Goal: Information Seeking & Learning: Learn about a topic

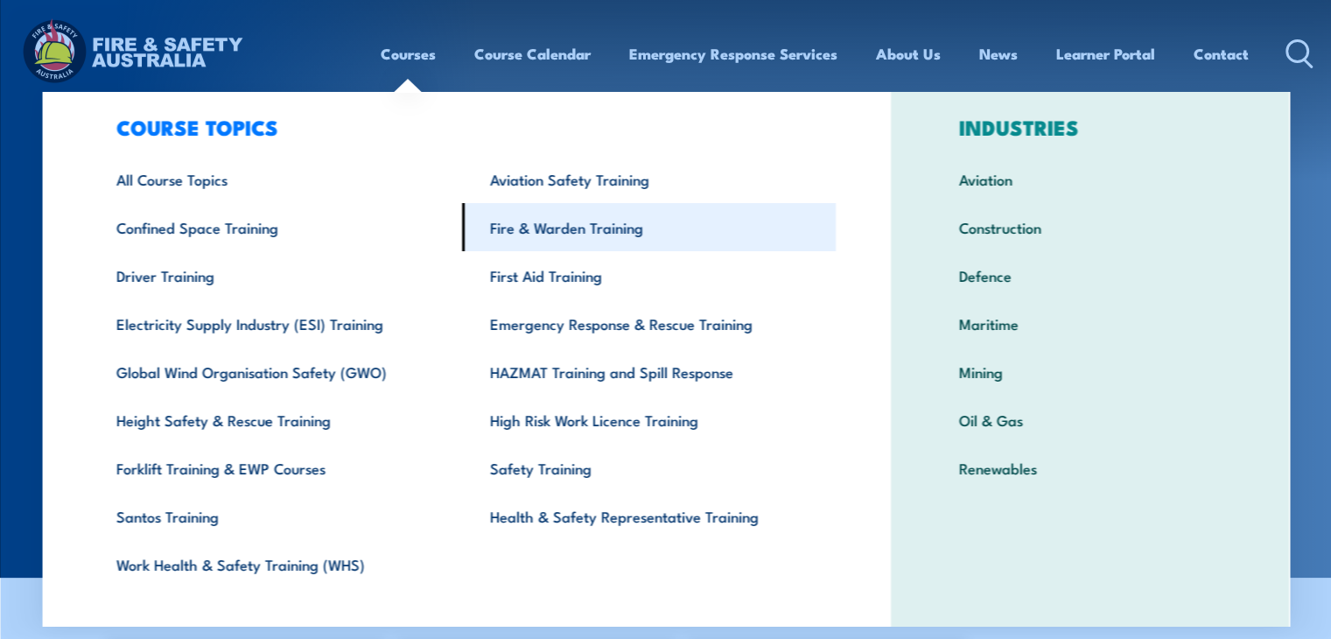
scroll to position [61, 0]
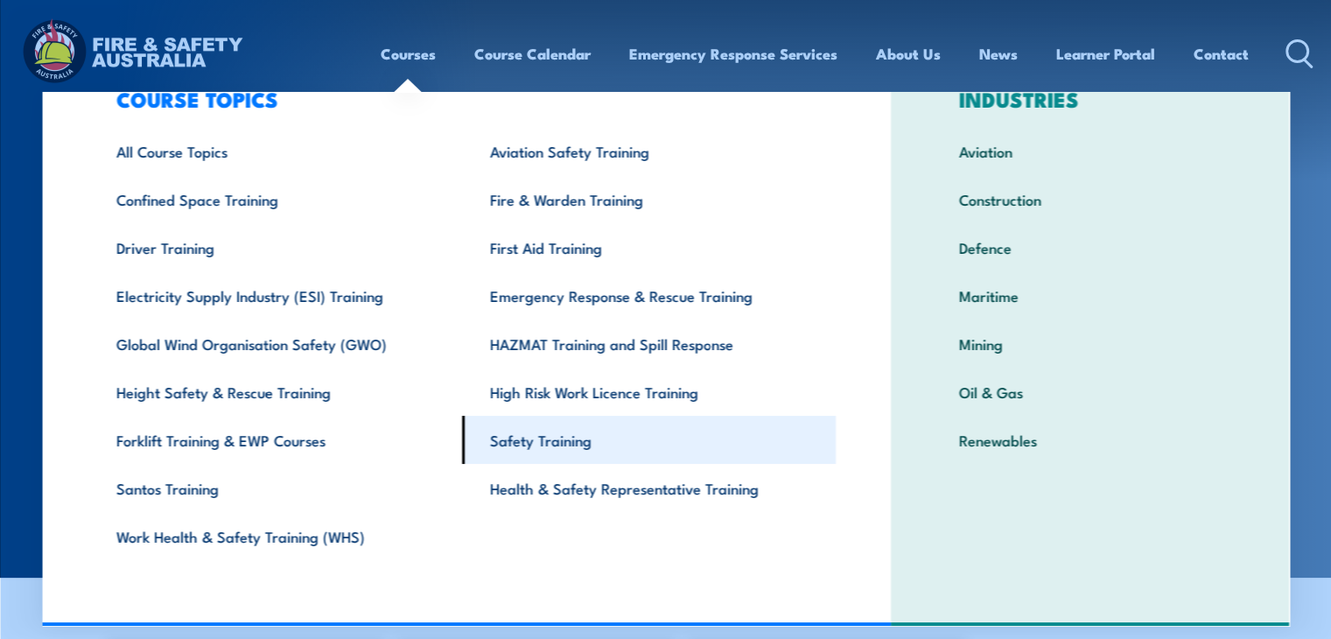
click at [557, 438] on link "Safety Training" at bounding box center [649, 440] width 374 height 48
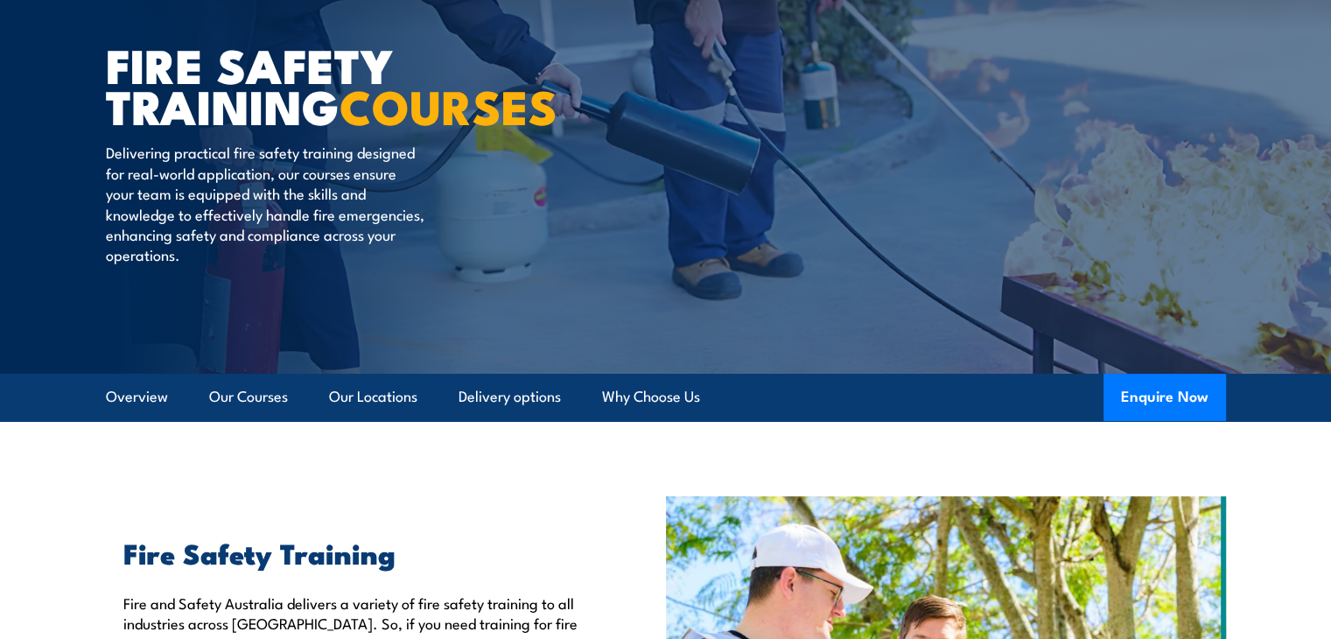
scroll to position [175, 0]
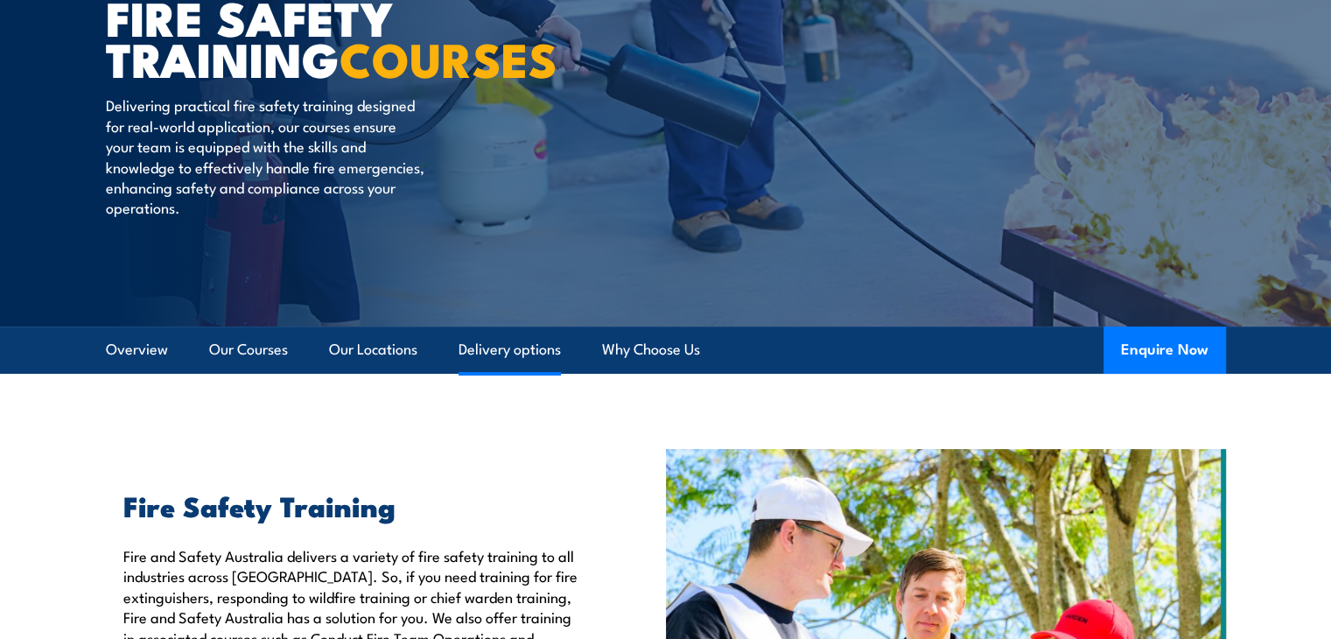
click at [511, 342] on link "Delivery options" at bounding box center [510, 349] width 102 height 46
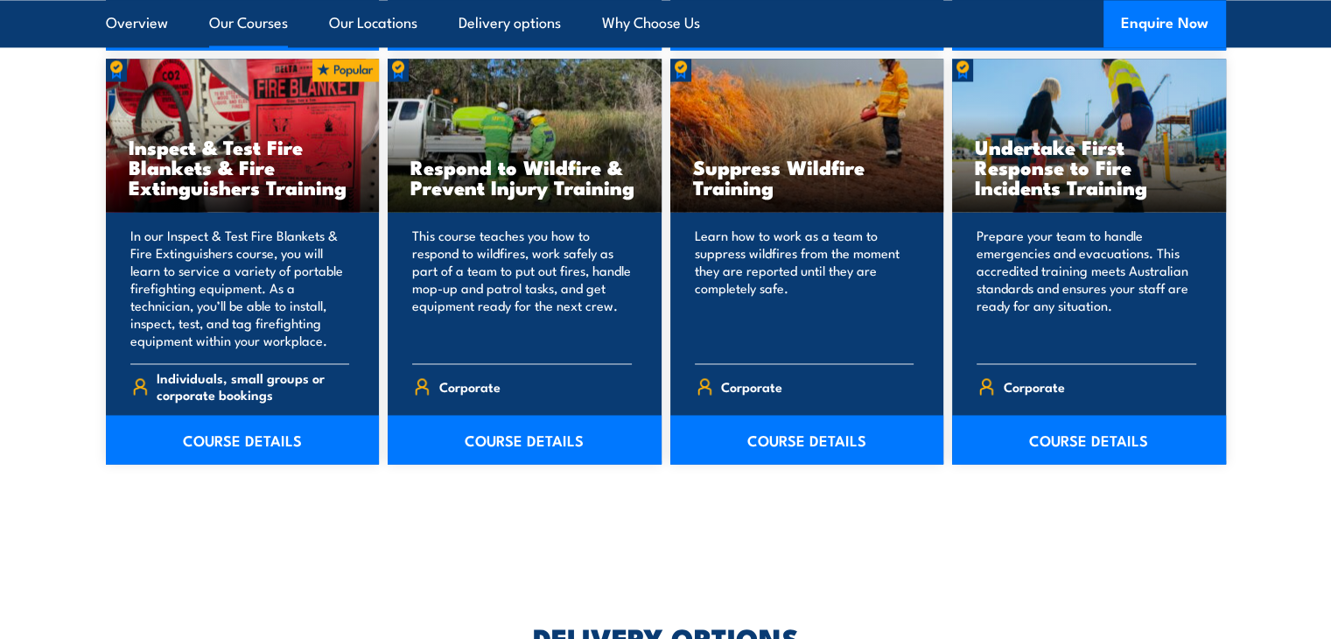
scroll to position [2748, 0]
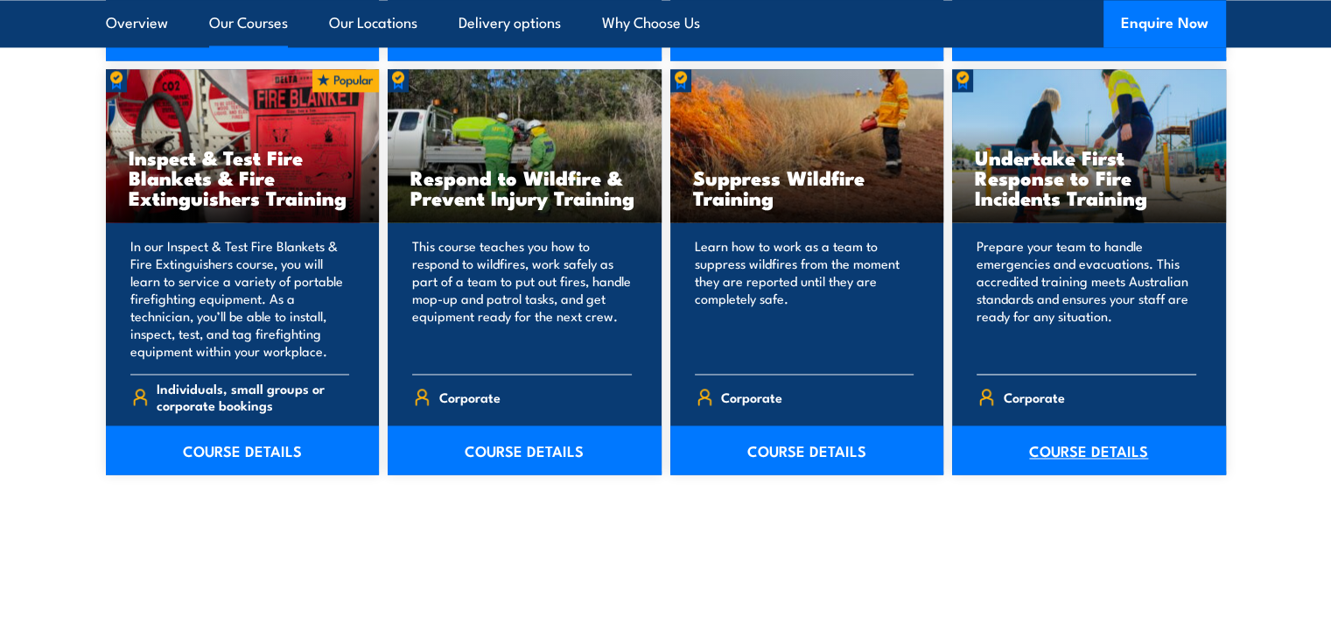
click at [1099, 452] on link "COURSE DETAILS" at bounding box center [1089, 449] width 274 height 49
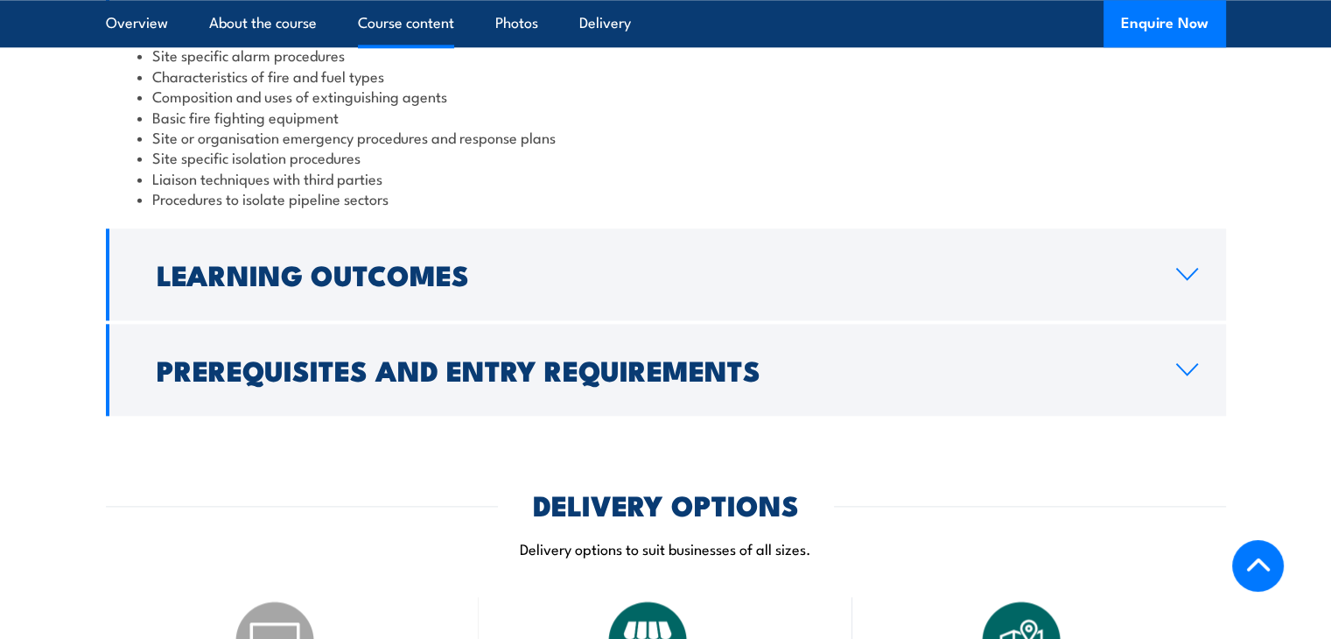
scroll to position [1925, 0]
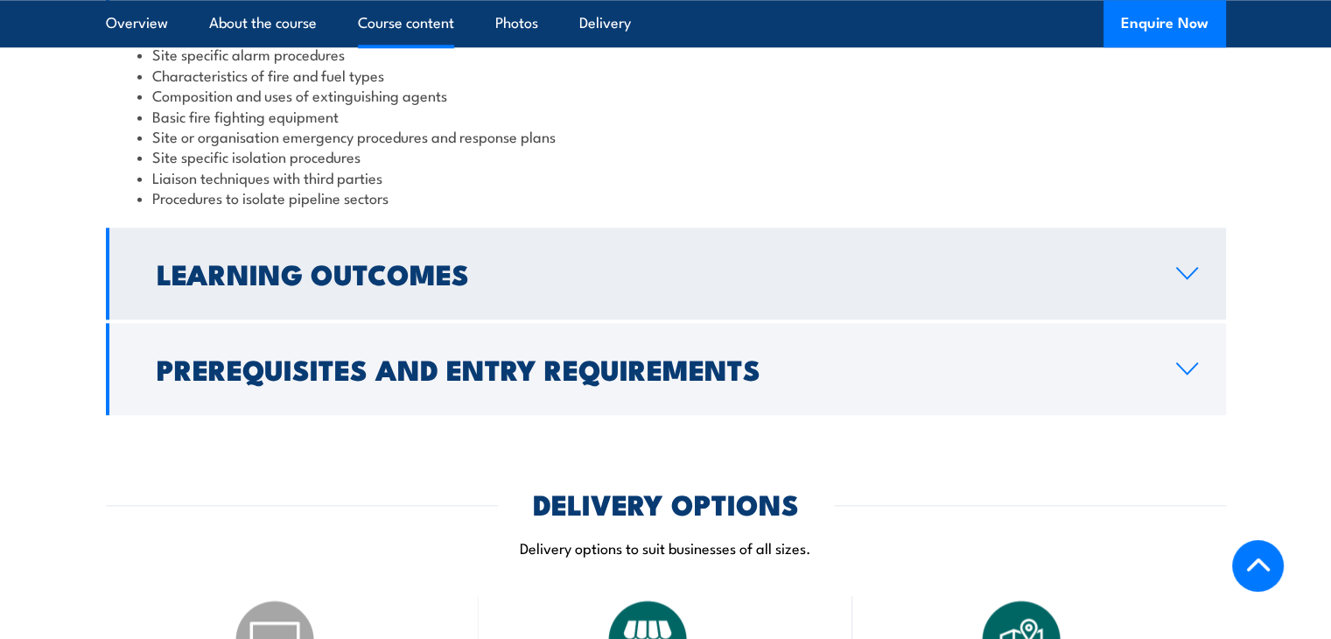
click at [1178, 266] on icon at bounding box center [1187, 273] width 24 height 14
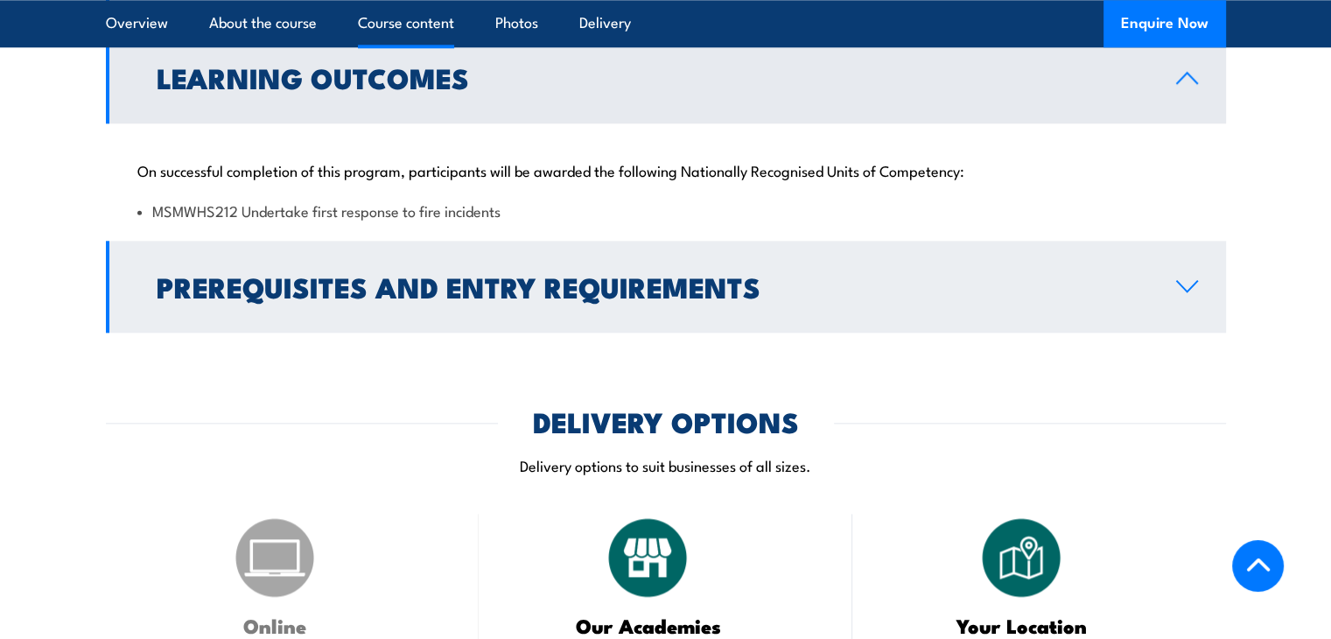
click at [1201, 263] on link "Prerequisites and Entry Requirements" at bounding box center [666, 287] width 1120 height 92
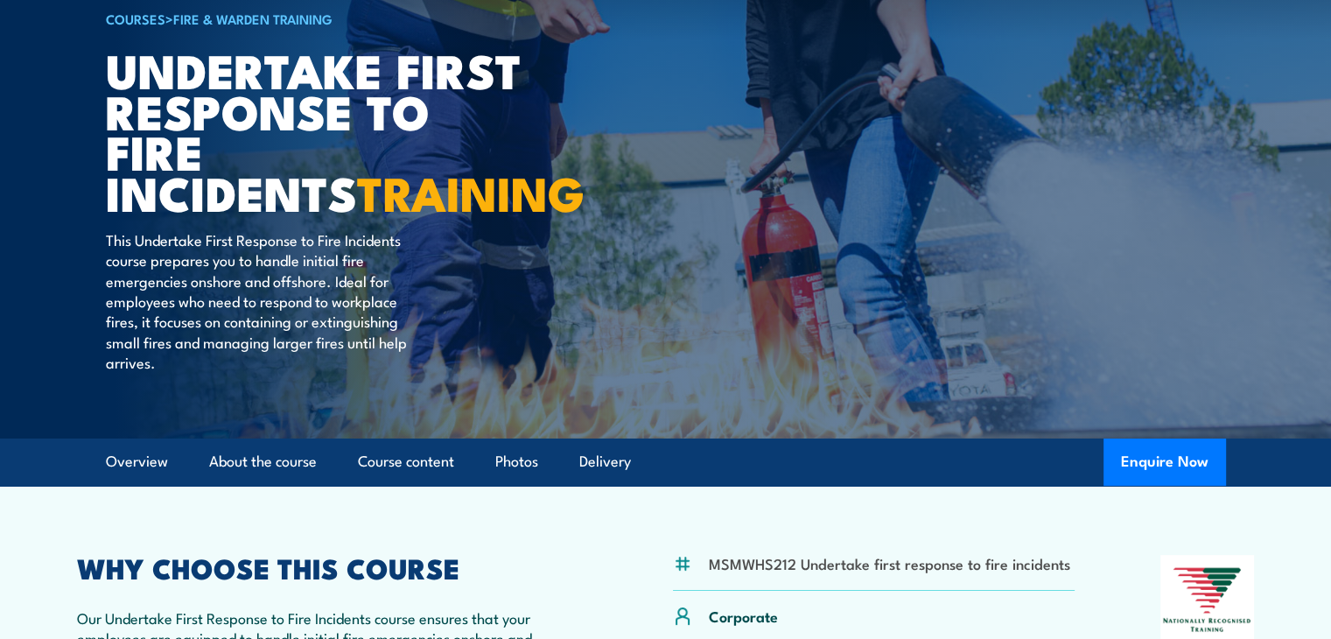
scroll to position [0, 0]
